Goal: Information Seeking & Learning: Check status

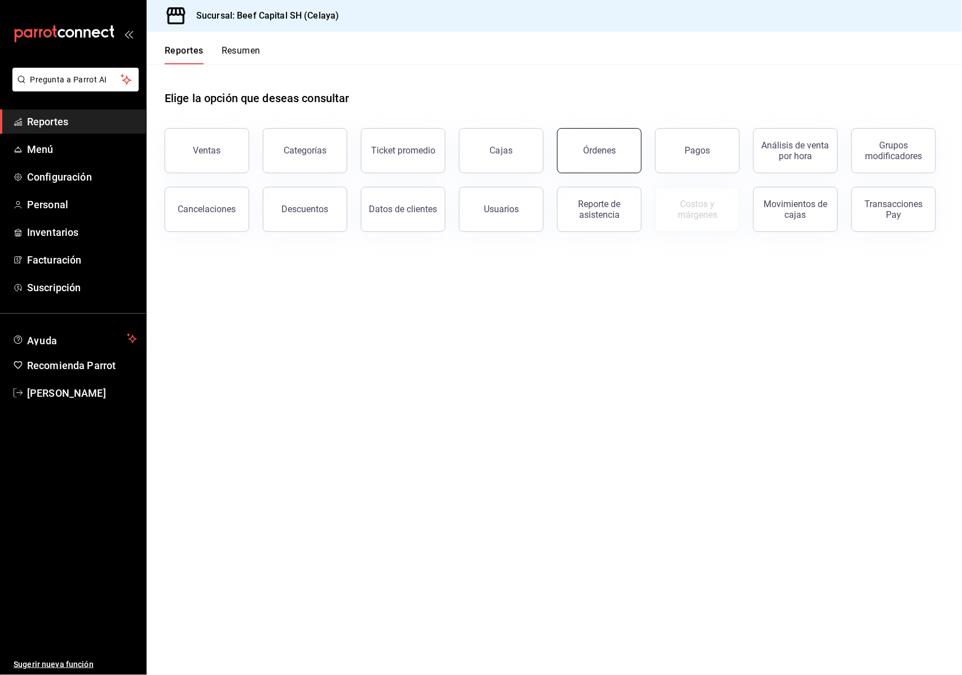
click at [589, 150] on div "Órdenes" at bounding box center [599, 150] width 33 height 11
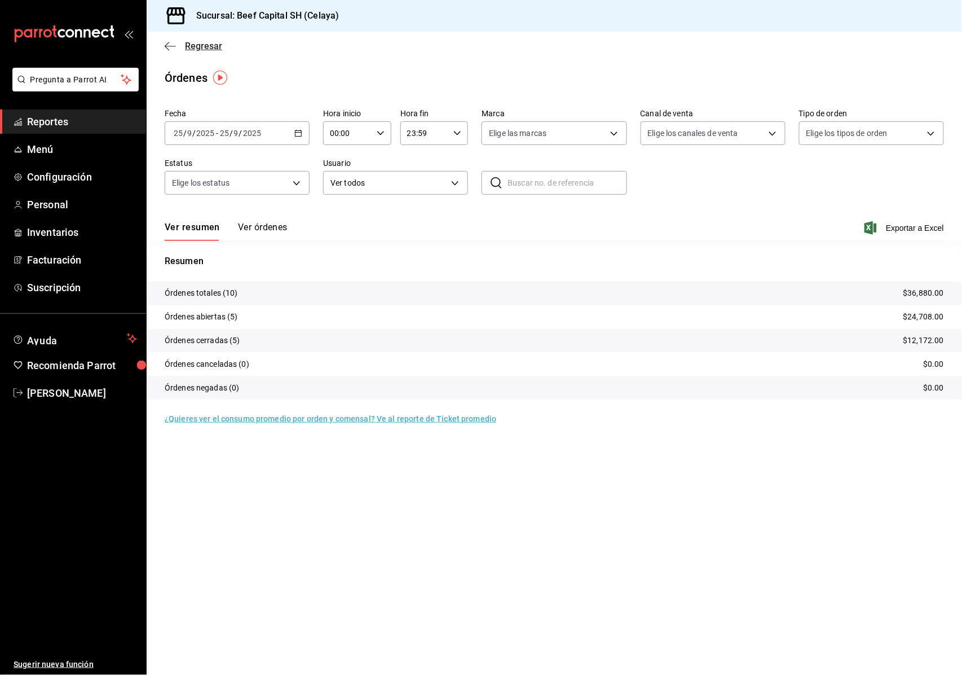
click at [168, 50] on icon "button" at bounding box center [170, 46] width 11 height 10
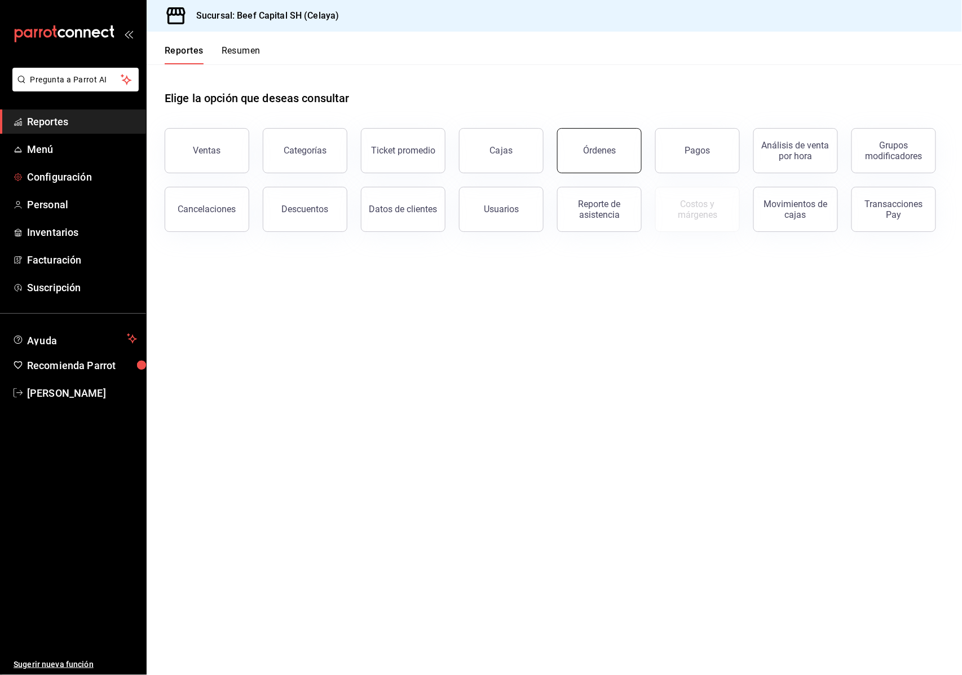
click at [601, 158] on button "Órdenes" at bounding box center [599, 150] width 85 height 45
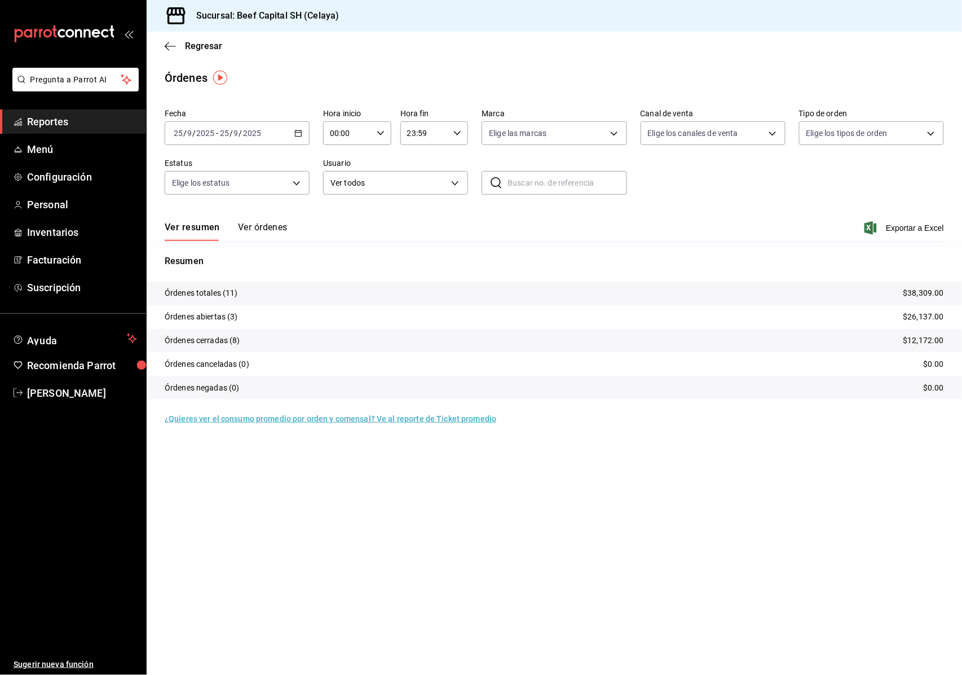
click at [50, 122] on span "Reportes" at bounding box center [82, 121] width 110 height 15
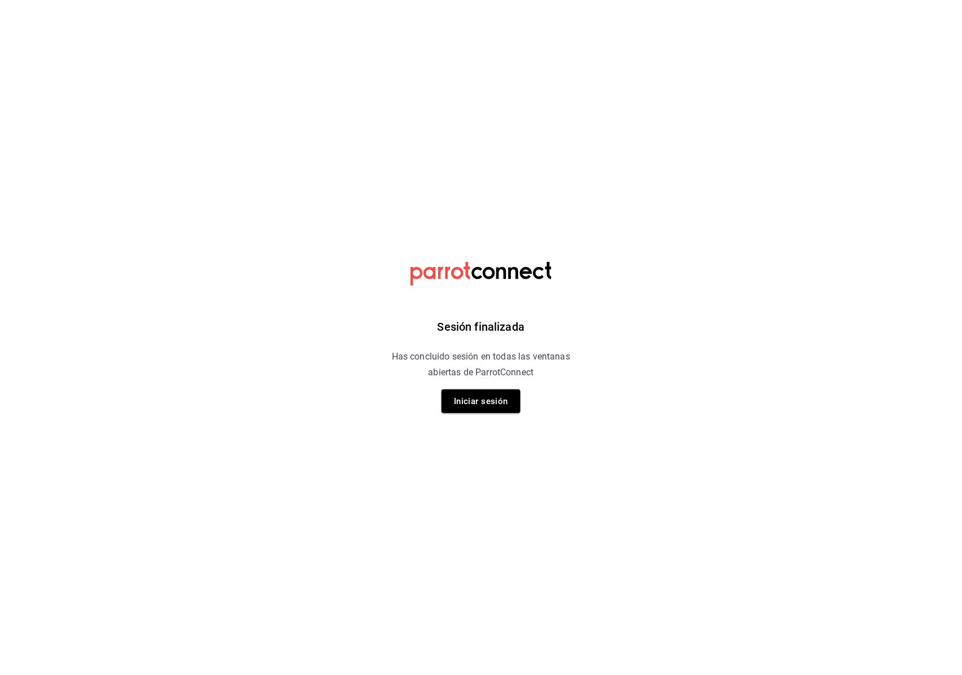
click at [824, 0] on html "Sesión finalizada Has concluido sesión en todas las ventanas abiertas de Parrot…" at bounding box center [481, 0] width 962 height 0
